Goal: Register for event/course

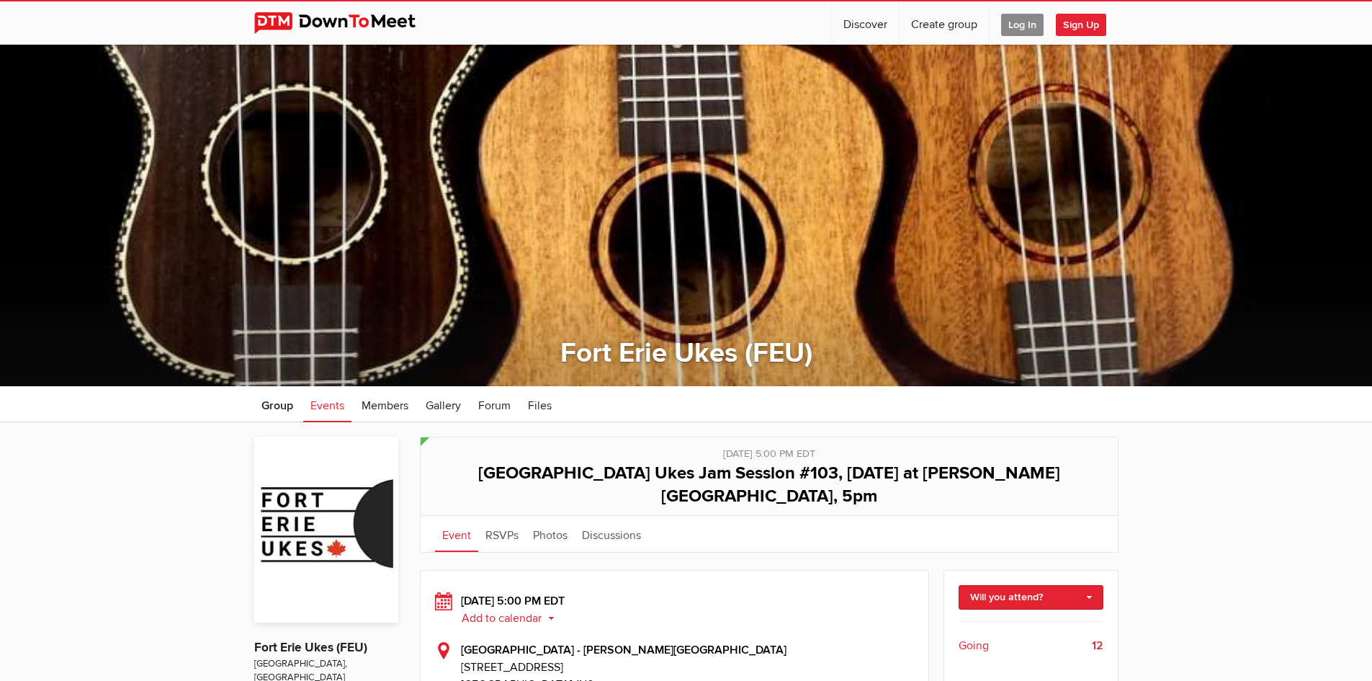
scroll to position [144, 0]
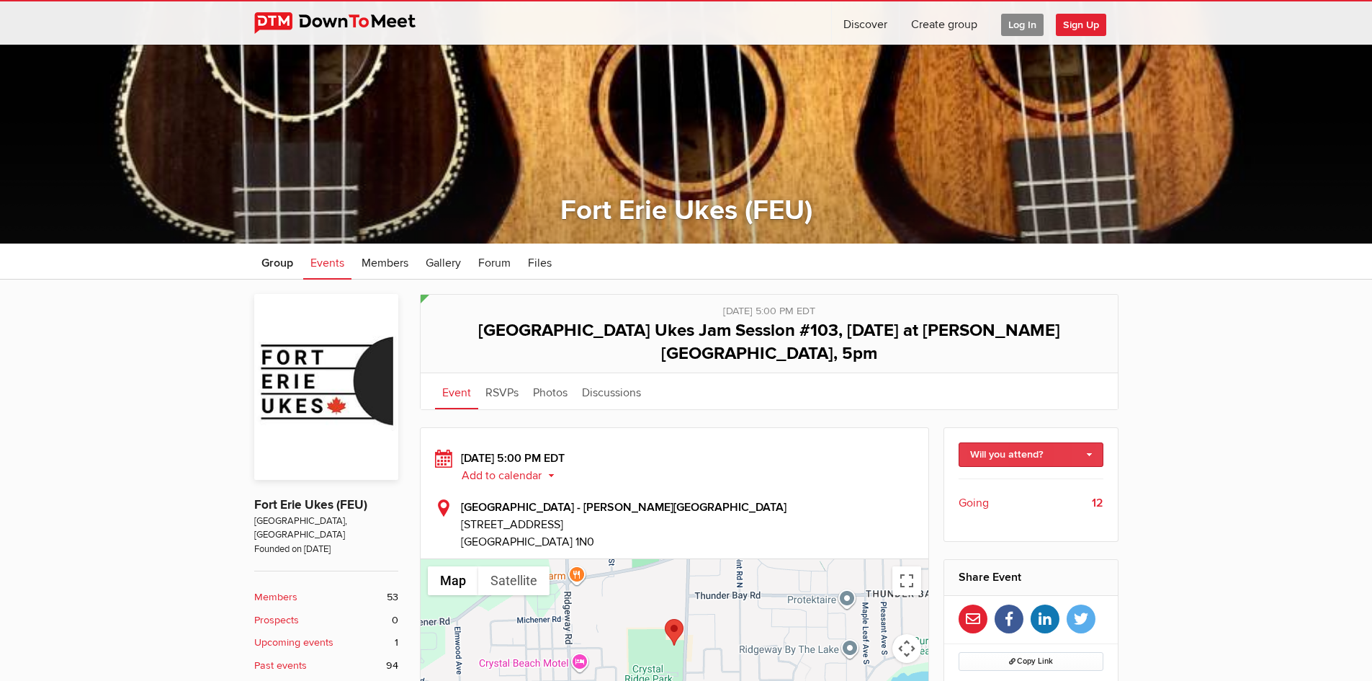
click at [995, 442] on link "Will you attend?" at bounding box center [1031, 454] width 145 height 24
click at [1005, 475] on link "I'm going" at bounding box center [1030, 486] width 143 height 22
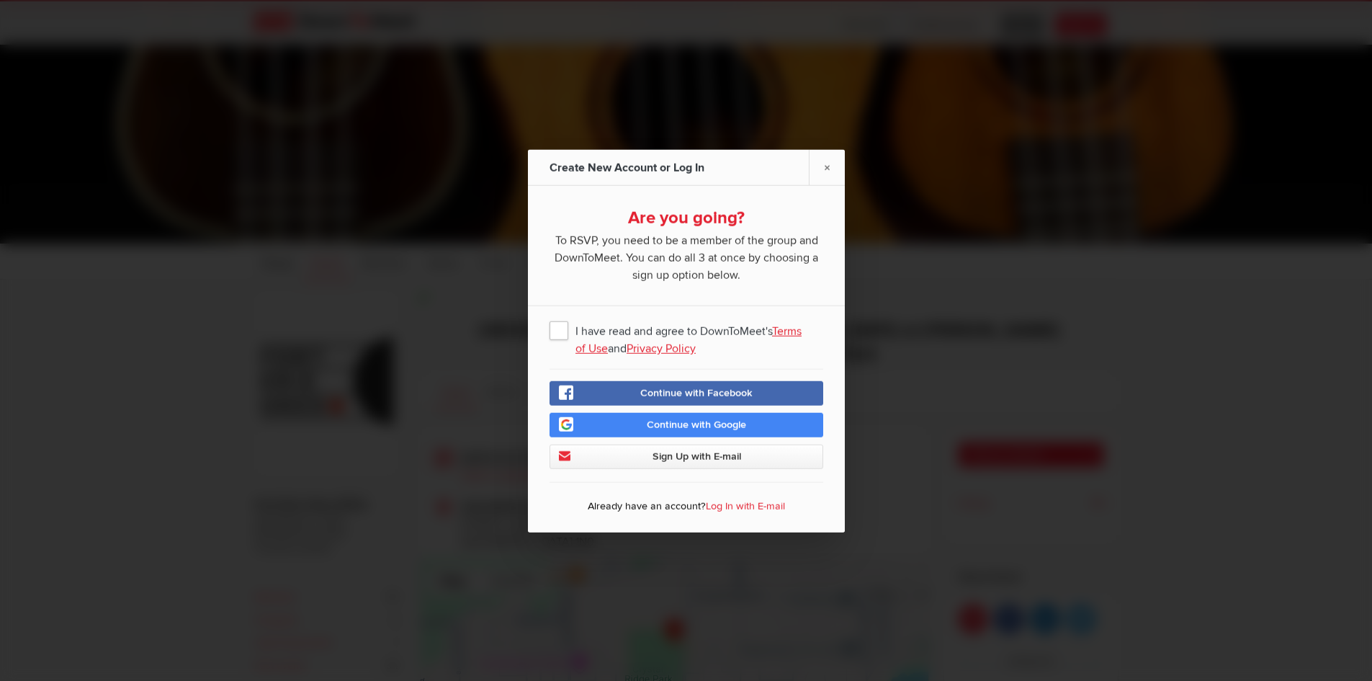
click at [560, 328] on span "I have read and agree to DownToMeet's Terms of Use and Privacy Policy" at bounding box center [686, 329] width 274 height 26
click at [0, 0] on input "I have read and agree to DownToMeet's Terms of Use and Privacy Policy" at bounding box center [0, 0] width 0 height 0
click at [727, 424] on span "Continue with Google" at bounding box center [696, 424] width 99 height 12
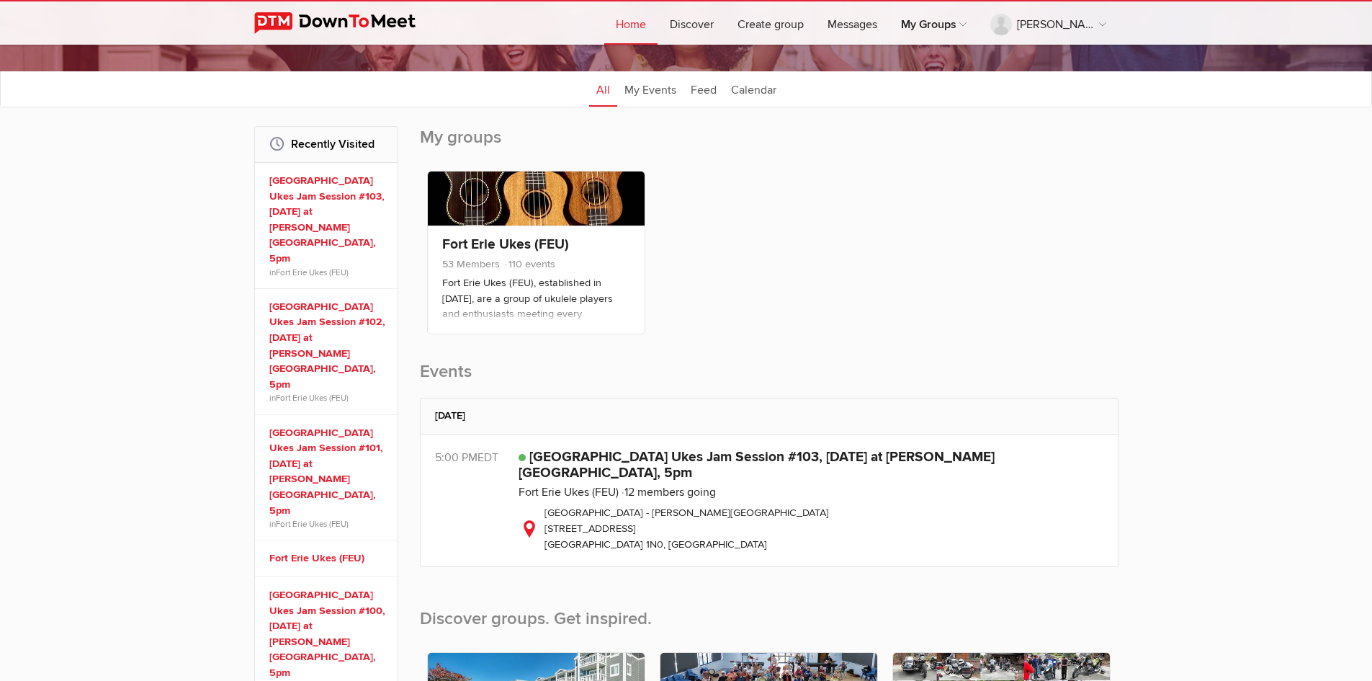
scroll to position [144, 0]
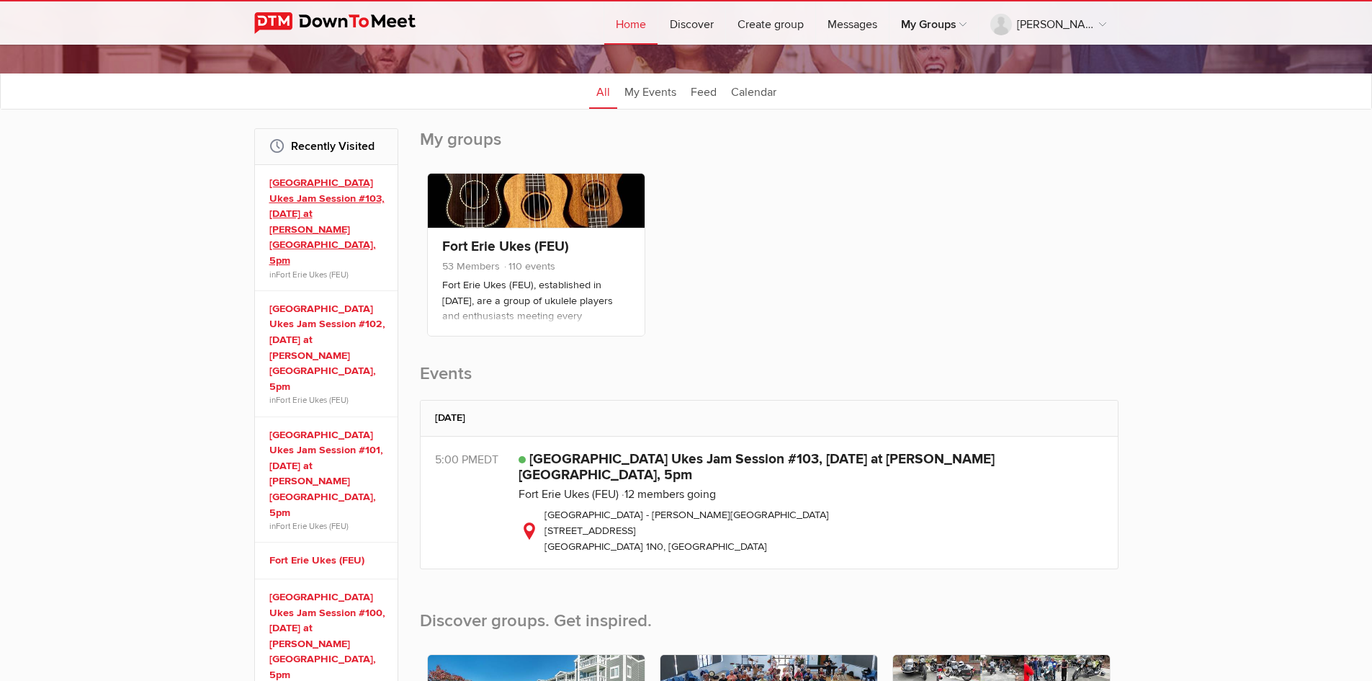
click at [315, 184] on link "[GEOGRAPHIC_DATA] Ukes Jam Session #103, [DATE] at [PERSON_NAME][GEOGRAPHIC_DAT…" at bounding box center [328, 222] width 118 height 94
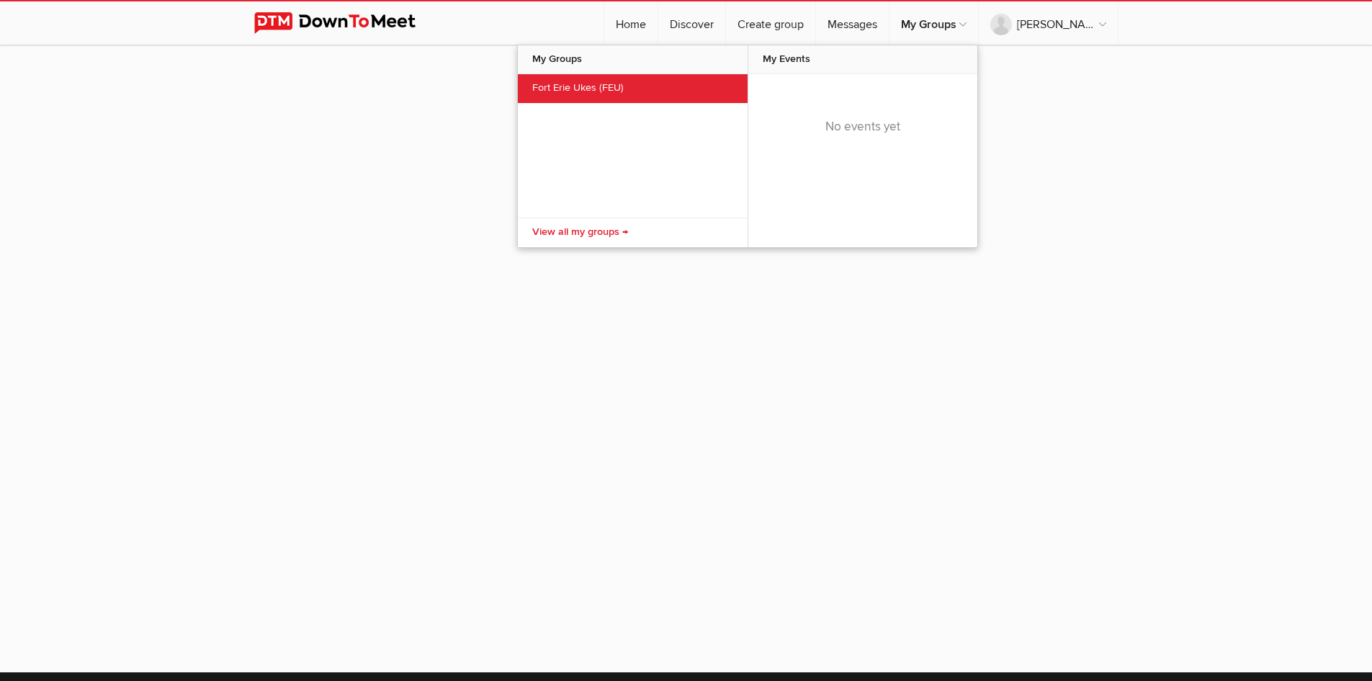
click at [629, 86] on link "Fort Erie Ukes (FEU)" at bounding box center [633, 88] width 230 height 29
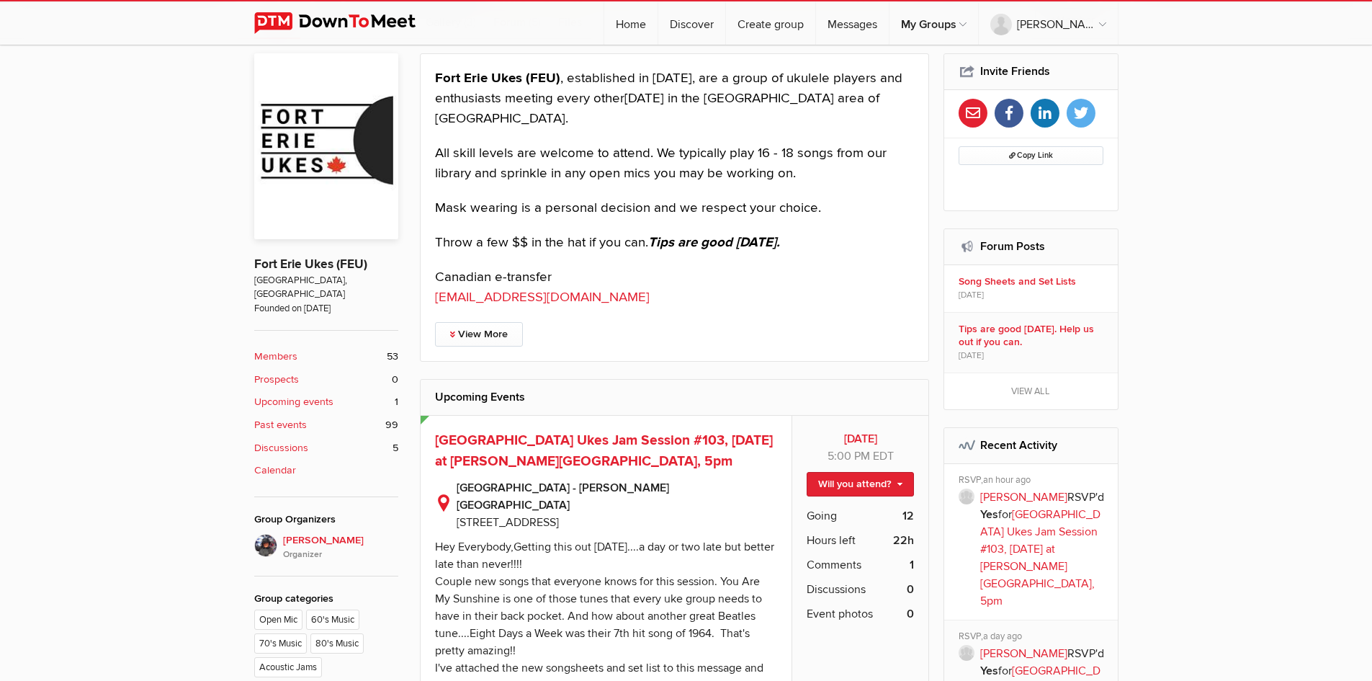
scroll to position [360, 0]
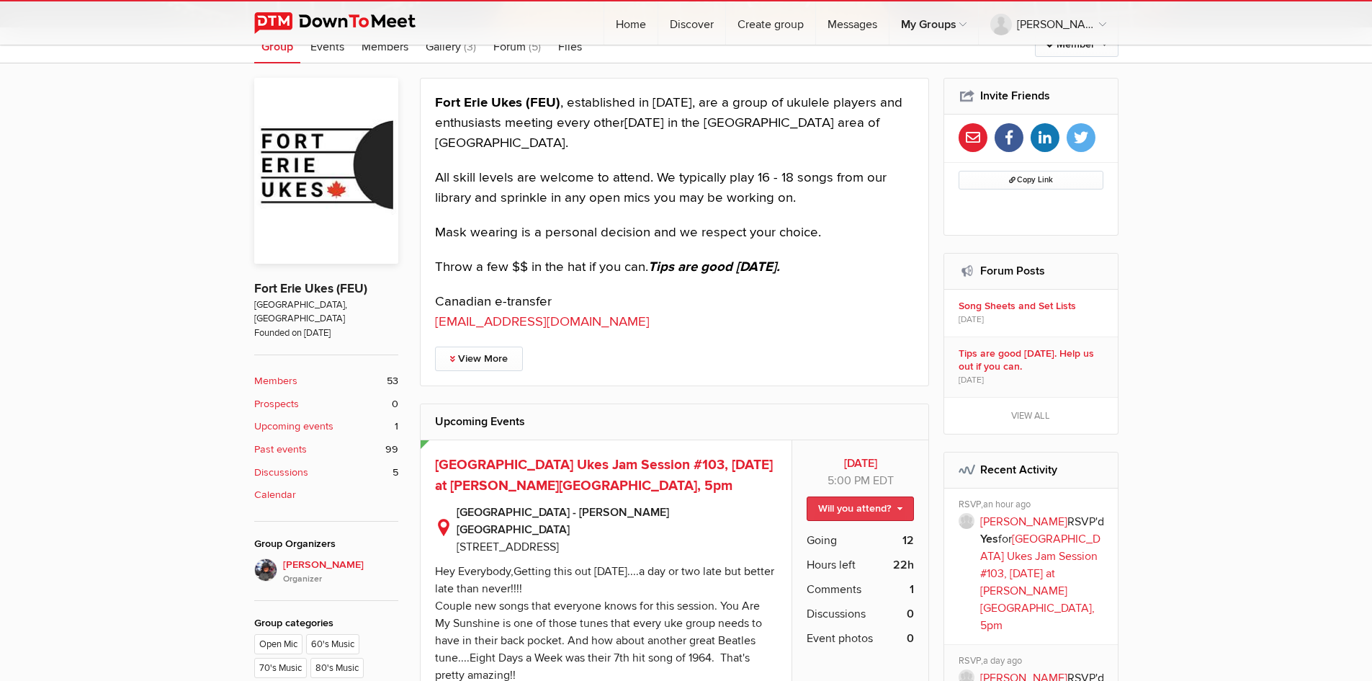
click at [900, 508] on link "Will you attend?" at bounding box center [860, 508] width 107 height 24
click at [812, 541] on link "I'm going" at bounding box center [849, 540] width 130 height 22
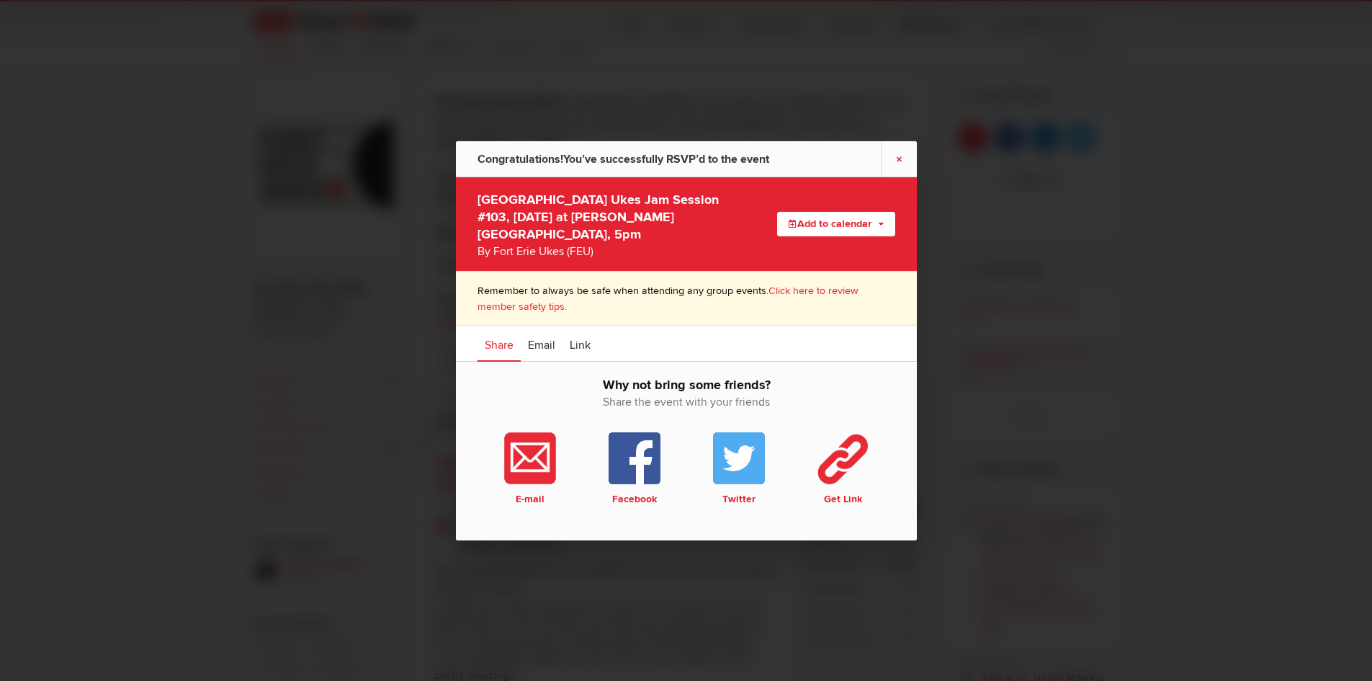
click at [900, 167] on link "×" at bounding box center [899, 157] width 36 height 35
